Goal: Task Accomplishment & Management: Use online tool/utility

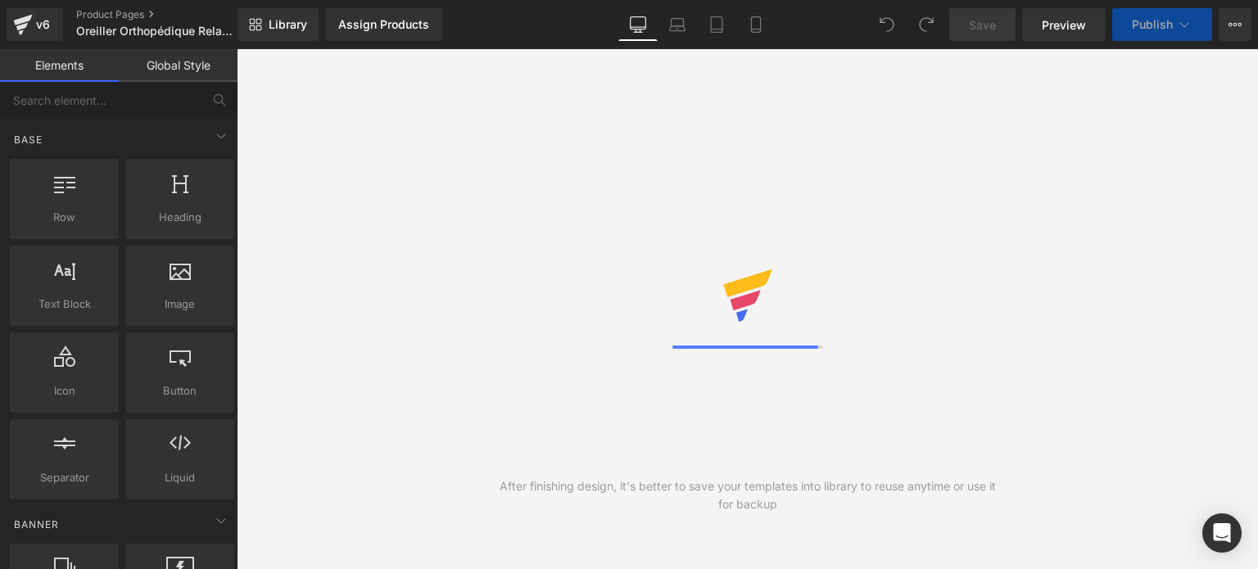
click at [406, 29] on div "Assign Products" at bounding box center [383, 24] width 91 height 13
click at [385, 25] on div "Assign Products" at bounding box center [383, 24] width 91 height 13
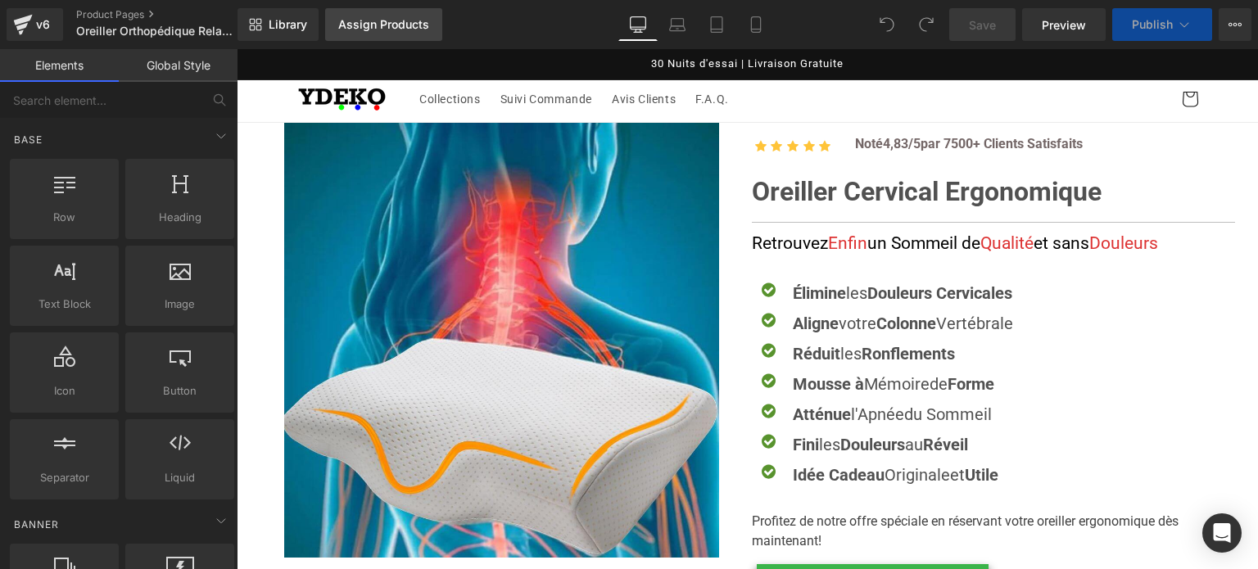
click at [386, 25] on div "Assign Products" at bounding box center [383, 24] width 91 height 13
click at [393, 20] on div "Assign Products" at bounding box center [383, 24] width 91 height 13
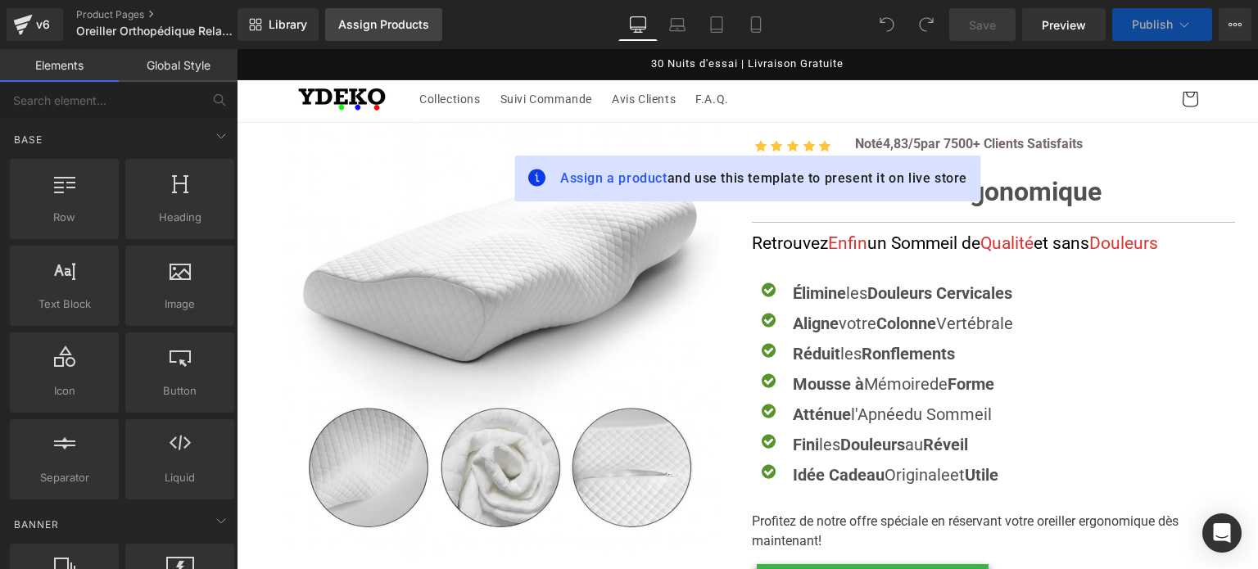
click at [399, 25] on div "Assign Products" at bounding box center [383, 24] width 91 height 13
click at [586, 174] on span "Assign a product" at bounding box center [613, 178] width 107 height 16
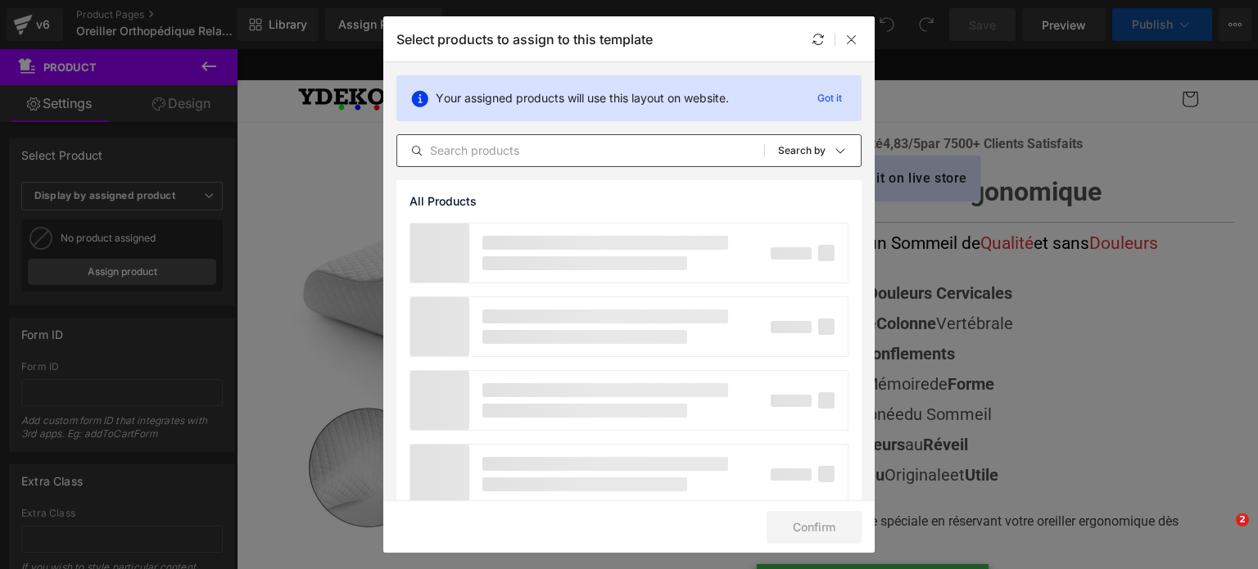
click at [531, 151] on input "text" at bounding box center [580, 151] width 367 height 20
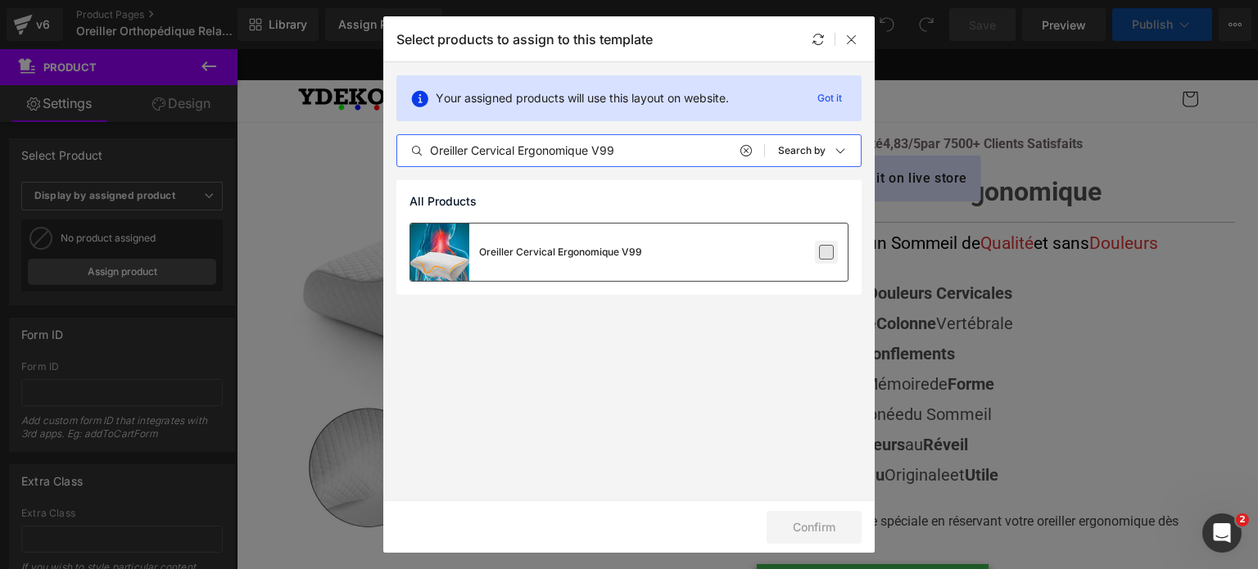
type input "Oreiller Cervical Ergonomique V99"
click at [830, 251] on label at bounding box center [826, 252] width 15 height 15
click at [826, 252] on input "checkbox" at bounding box center [826, 252] width 0 height 0
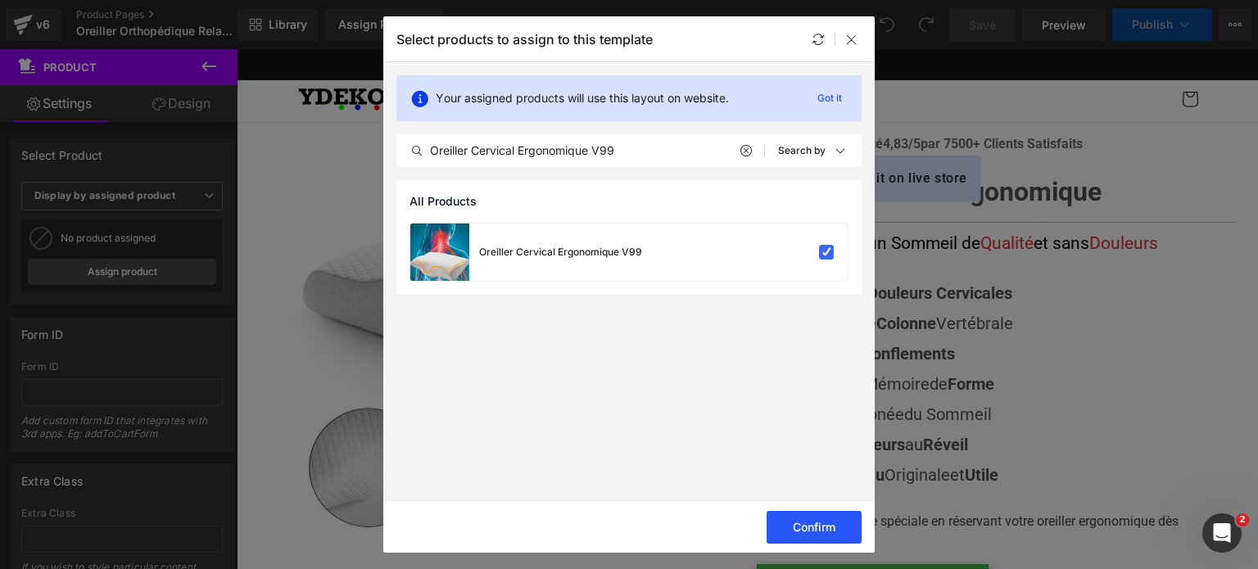
click at [809, 529] on button "Confirm" at bounding box center [813, 527] width 95 height 33
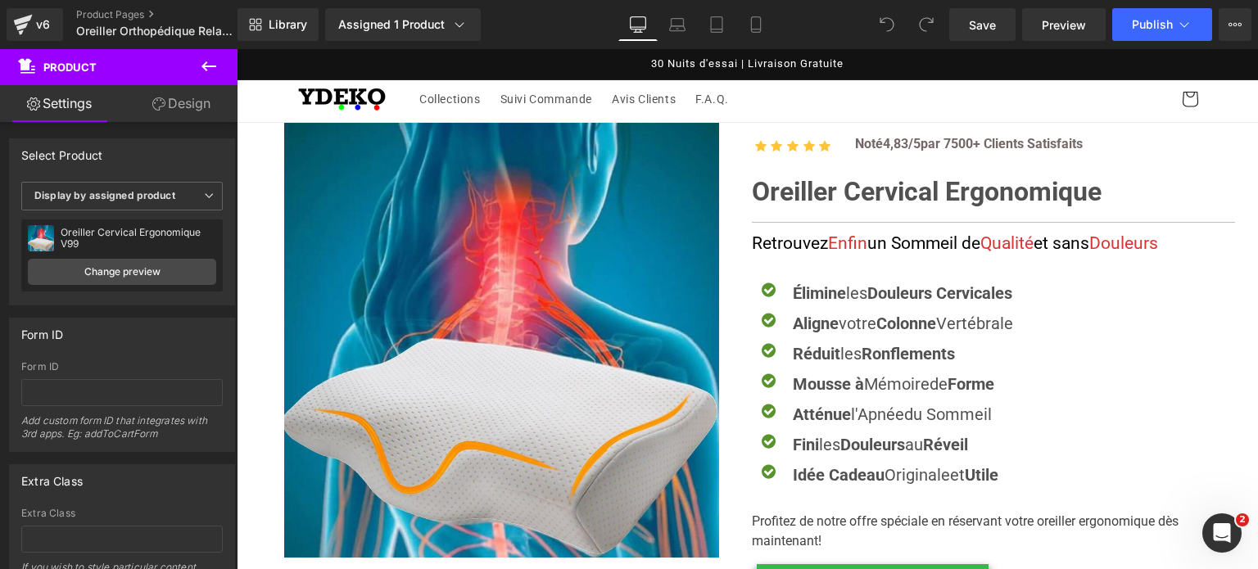
drag, startPoint x: 1247, startPoint y: 75, endPoint x: 1481, endPoint y: 65, distance: 234.4
click at [1168, 19] on span "Publish" at bounding box center [1152, 24] width 41 height 13
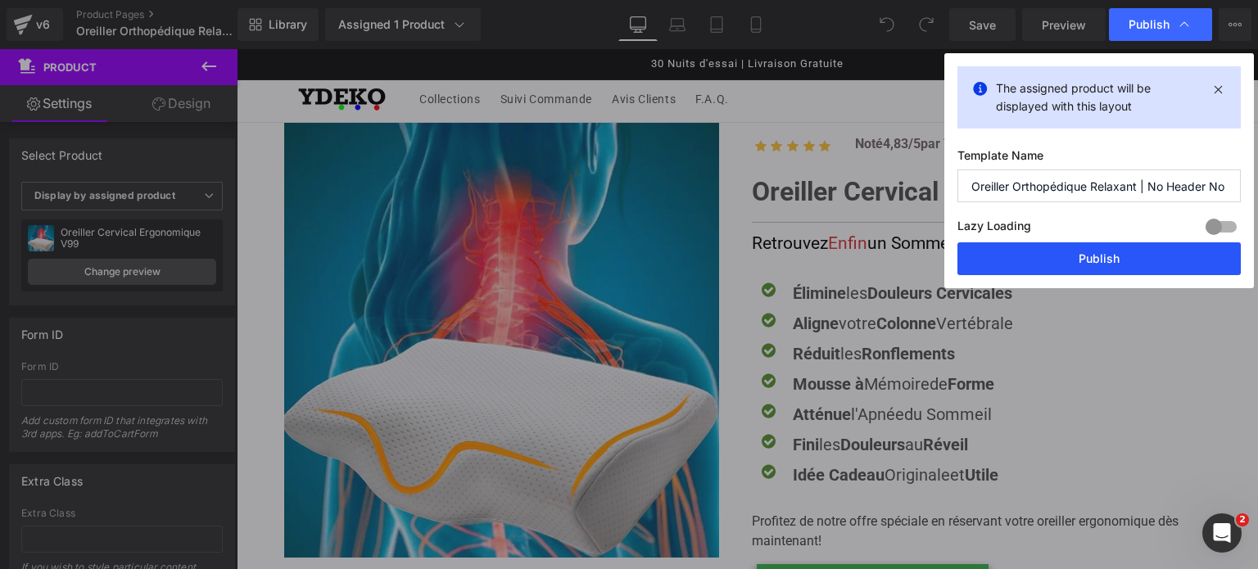
click at [1136, 258] on button "Publish" at bounding box center [1098, 258] width 283 height 33
